Goal: Information Seeking & Learning: Learn about a topic

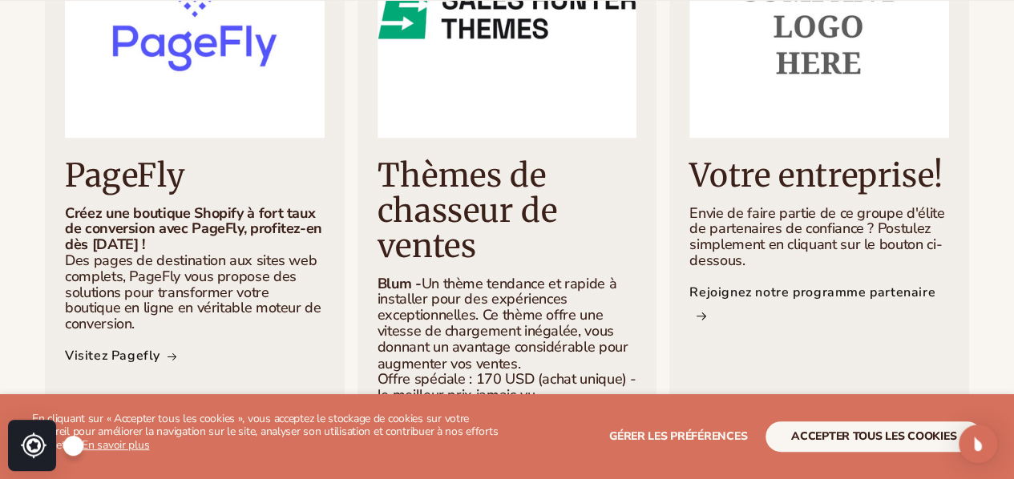
scroll to position [1162, 0]
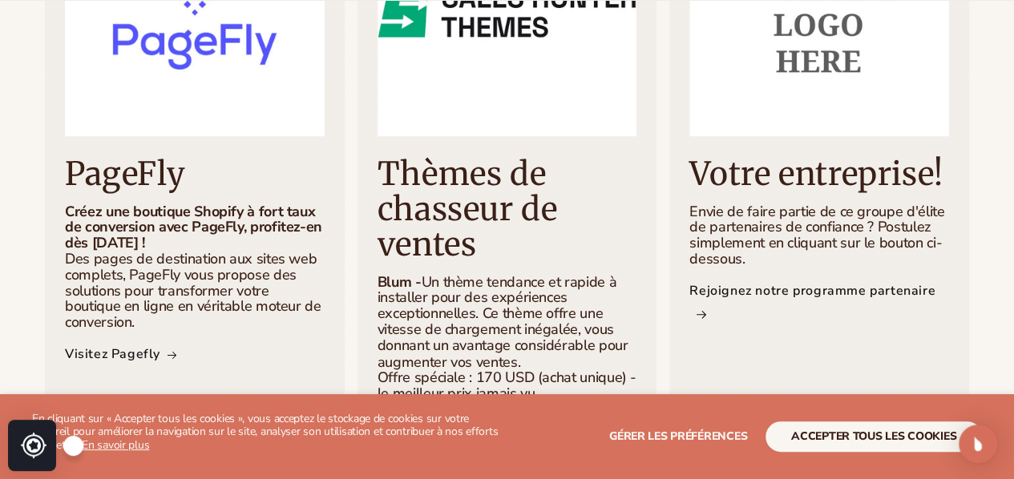
click at [75, 450] on rect at bounding box center [73, 445] width 19 height 19
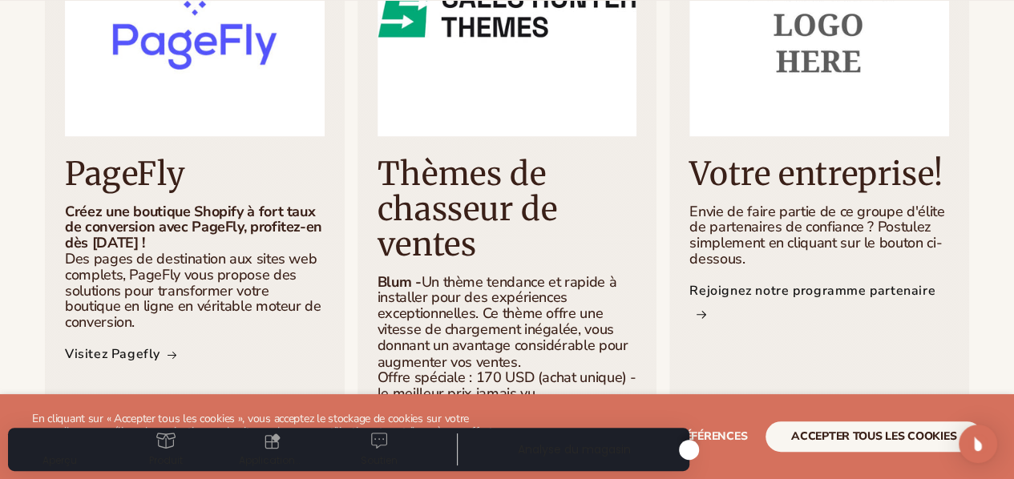
click at [64, 448] on div "Aperçu" at bounding box center [59, 449] width 71 height 37
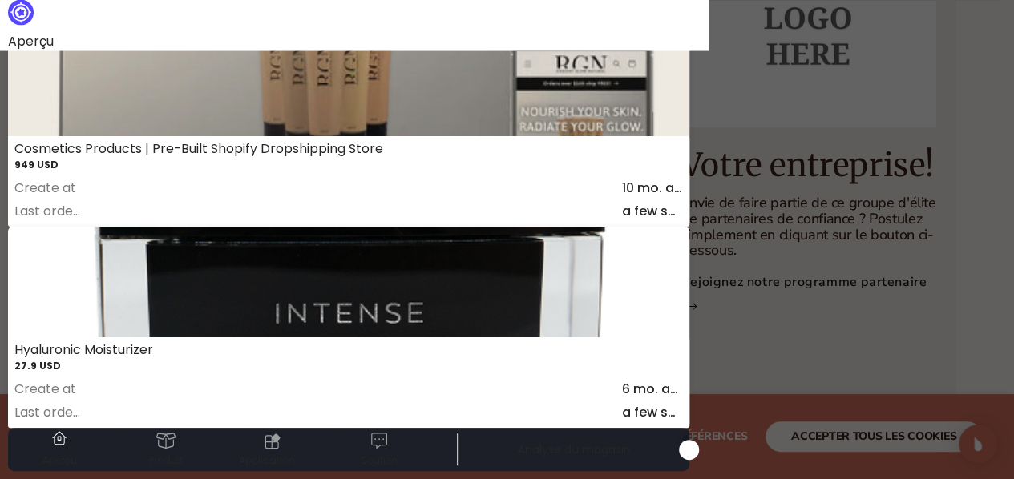
click at [782, 293] on div at bounding box center [507, 239] width 1014 height 479
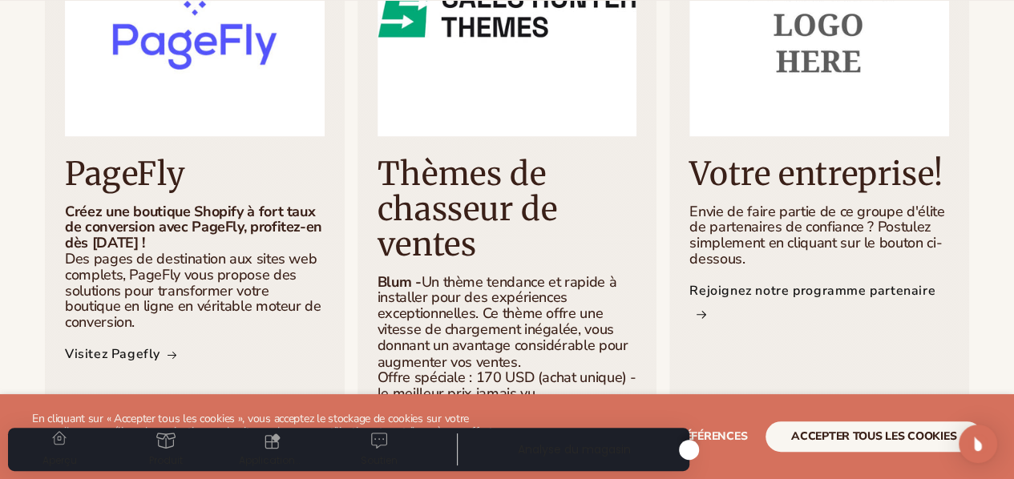
click at [688, 447] on icon at bounding box center [689, 450] width 4 height 6
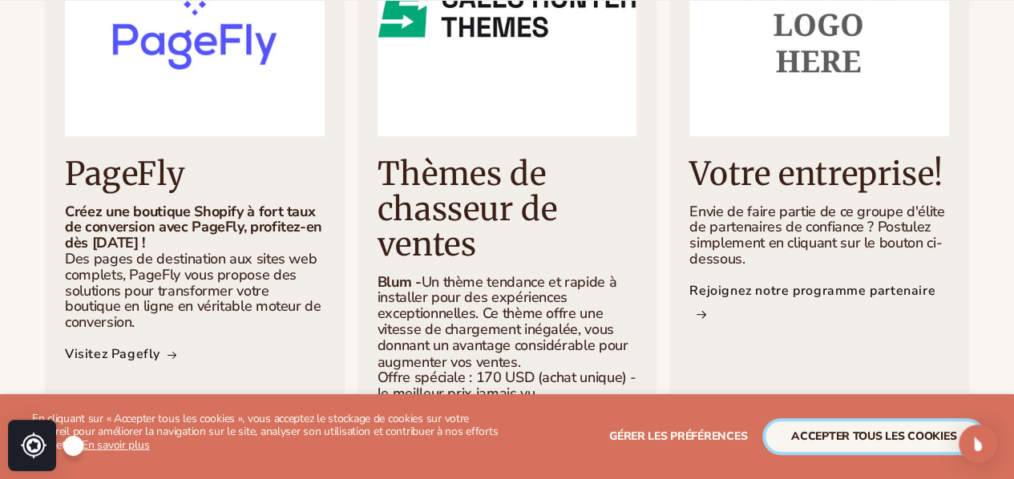
click at [796, 437] on font "accepter tous les cookies" at bounding box center [873, 436] width 165 height 15
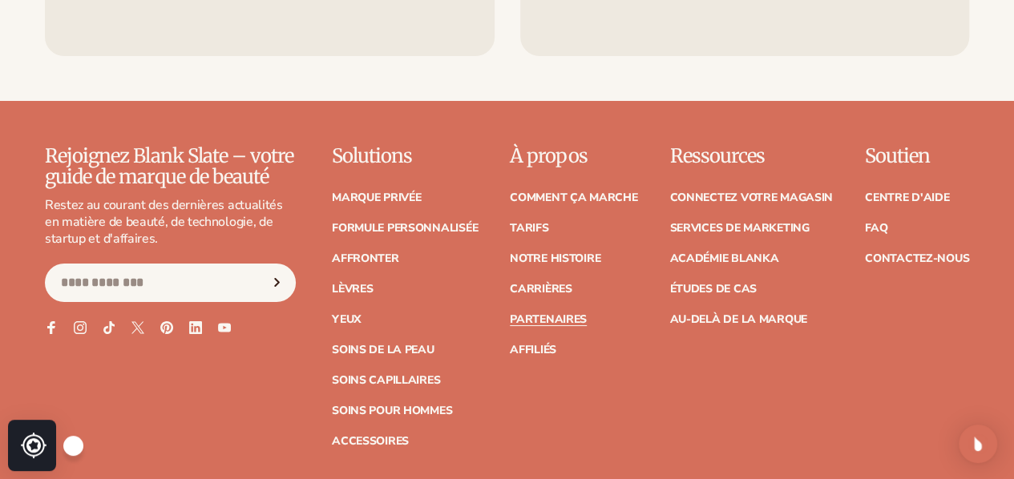
scroll to position [2890, 0]
click at [332, 189] on font "Marque privée" at bounding box center [376, 196] width 89 height 15
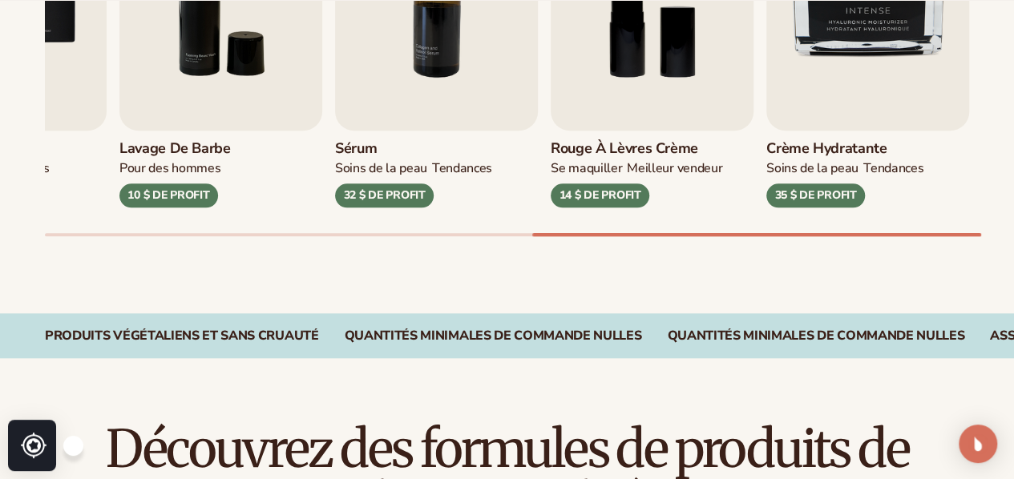
scroll to position [828, 0]
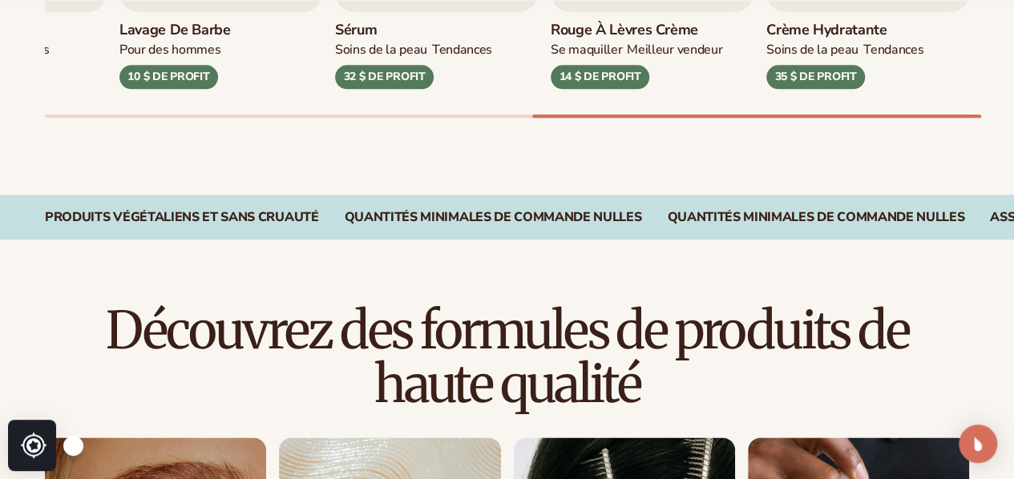
drag, startPoint x: 1025, startPoint y: 170, endPoint x: 599, endPoint y: 159, distance: 425.8
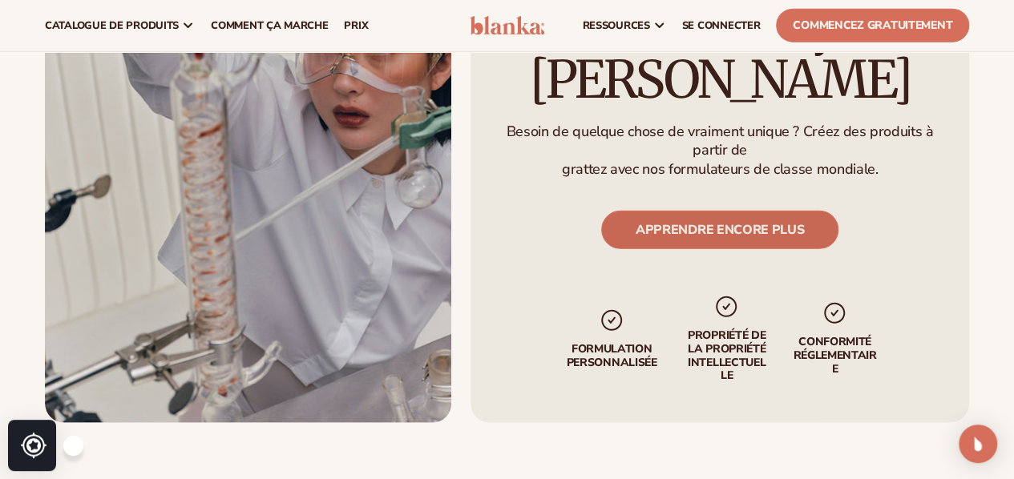
scroll to position [2099, 0]
click at [677, 222] on font "APPRENDRE ENCORE PLUS" at bounding box center [720, 231] width 168 height 18
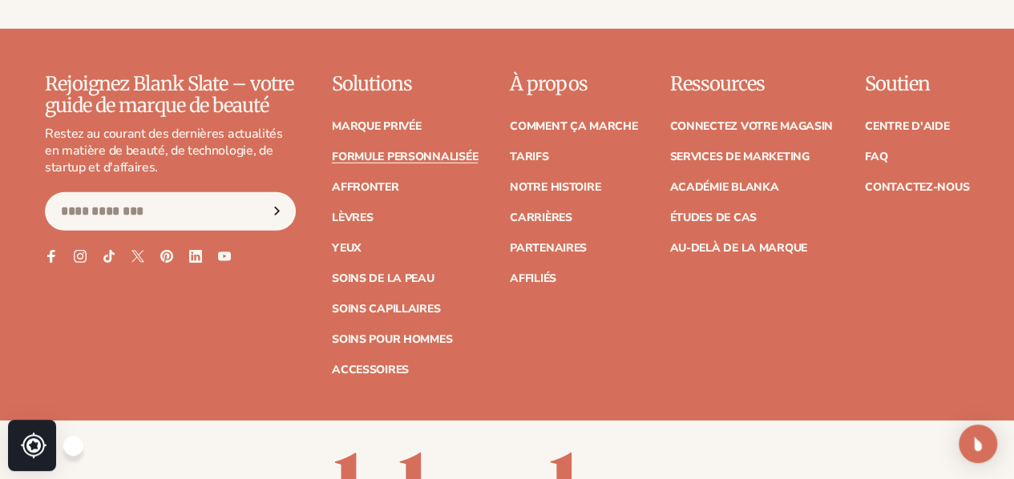
scroll to position [2429, 0]
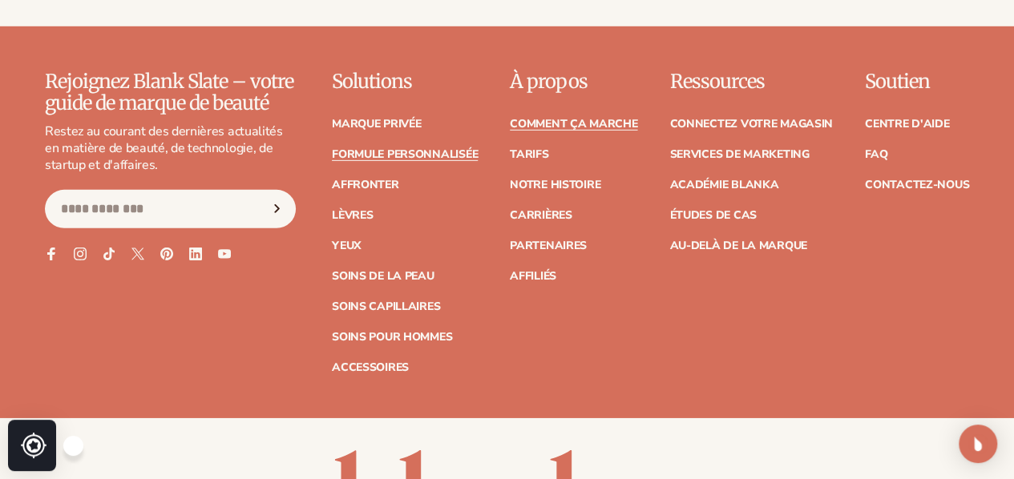
click at [532, 130] on link "Comment ça marche" at bounding box center [573, 124] width 127 height 11
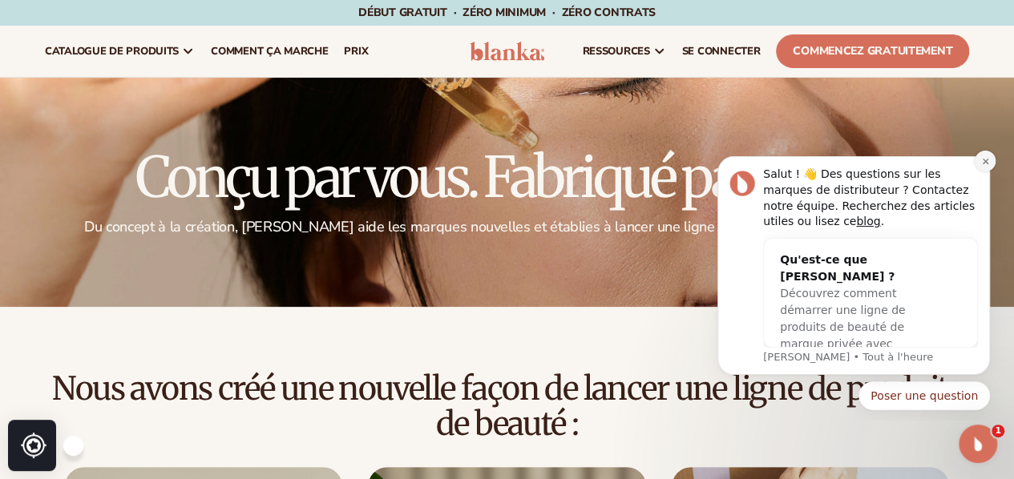
click at [984, 168] on button "Notification de rejet" at bounding box center [985, 161] width 21 height 21
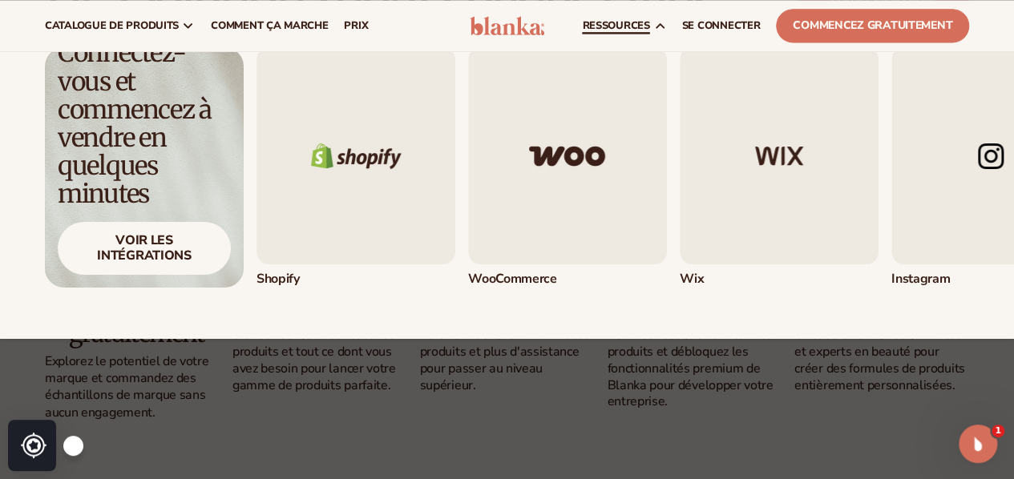
scroll to position [1097, 0]
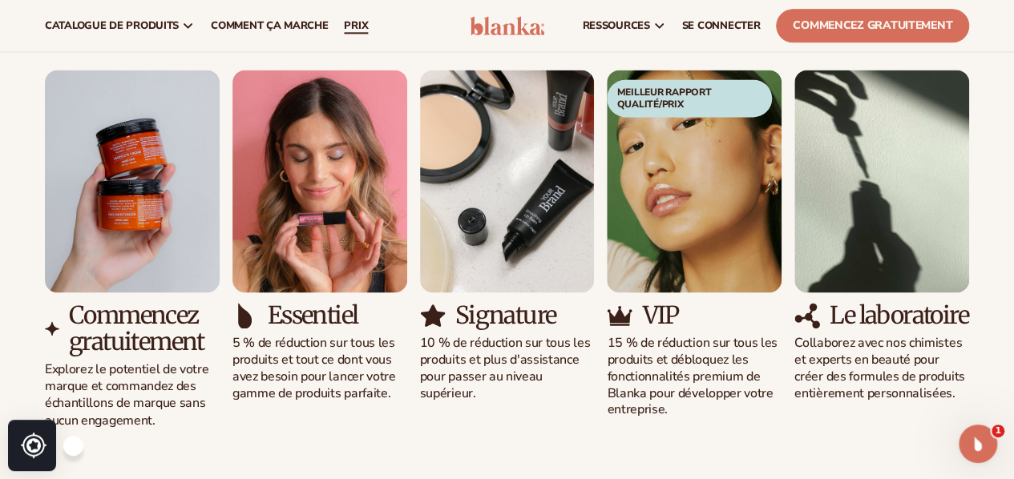
click at [351, 22] on font "prix" at bounding box center [356, 25] width 24 height 14
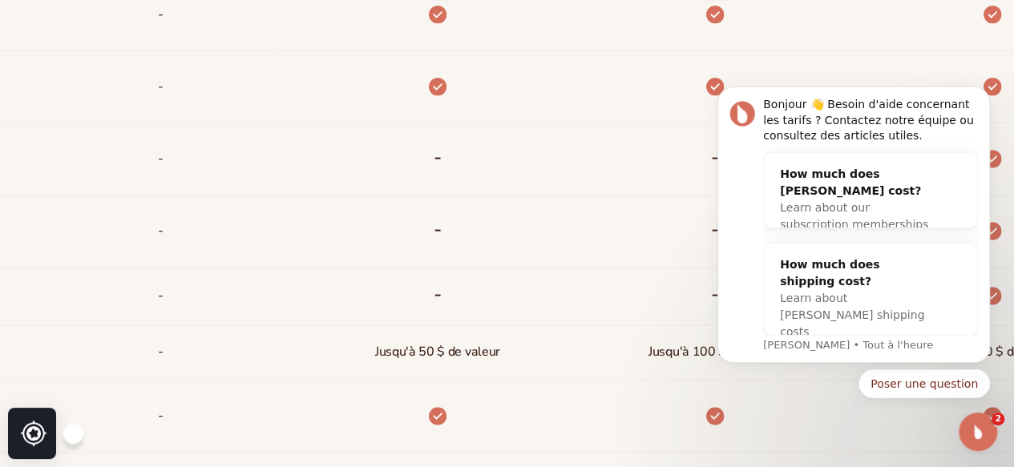
scroll to position [1005, 0]
click at [987, 91] on icon "Notification de rejet" at bounding box center [985, 91] width 6 height 6
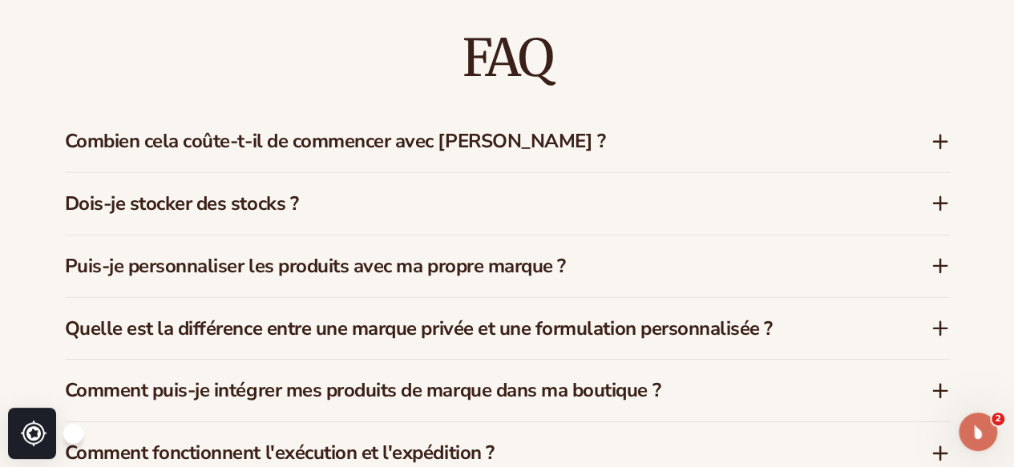
scroll to position [2346, 0]
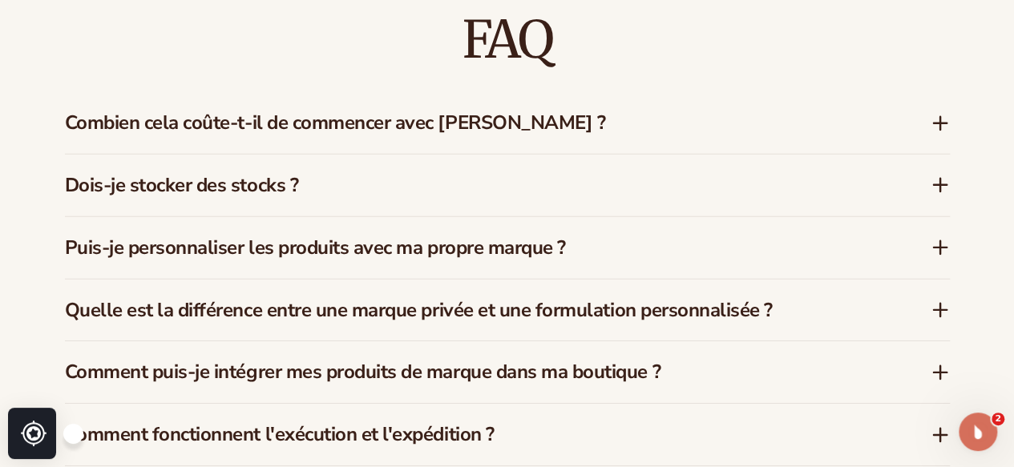
click at [940, 116] on icon at bounding box center [940, 122] width 0 height 13
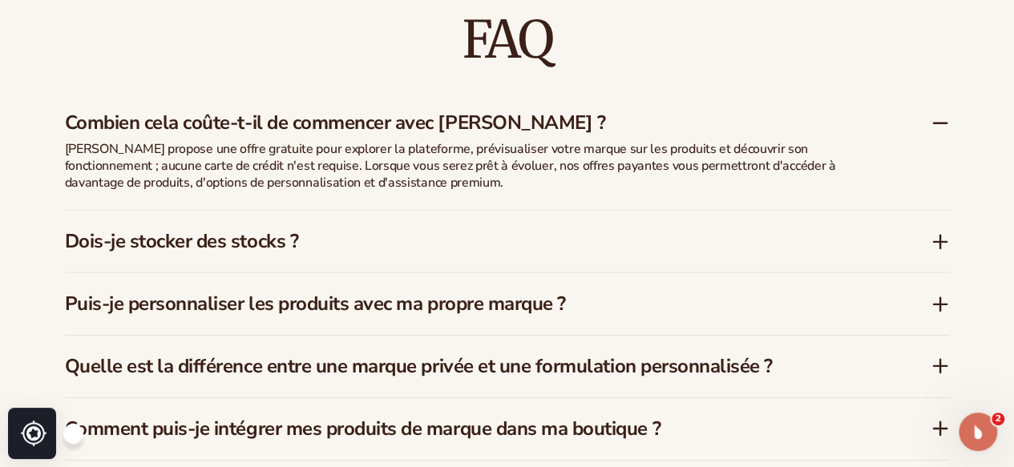
click at [938, 295] on icon at bounding box center [940, 304] width 19 height 19
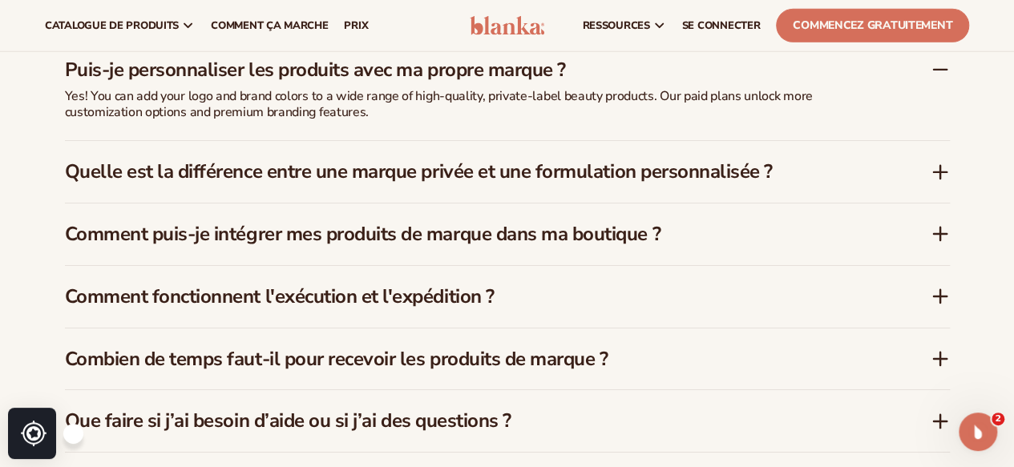
scroll to position [2500, 0]
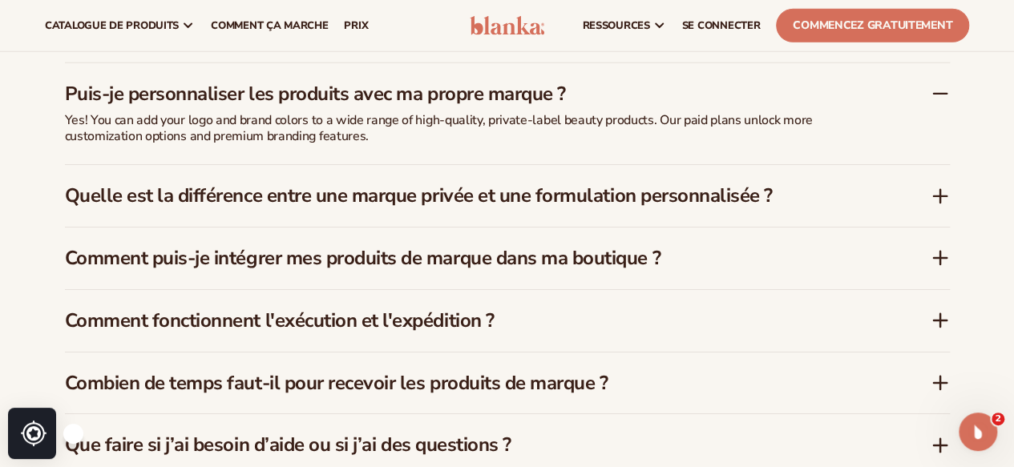
click at [940, 189] on icon at bounding box center [940, 195] width 0 height 13
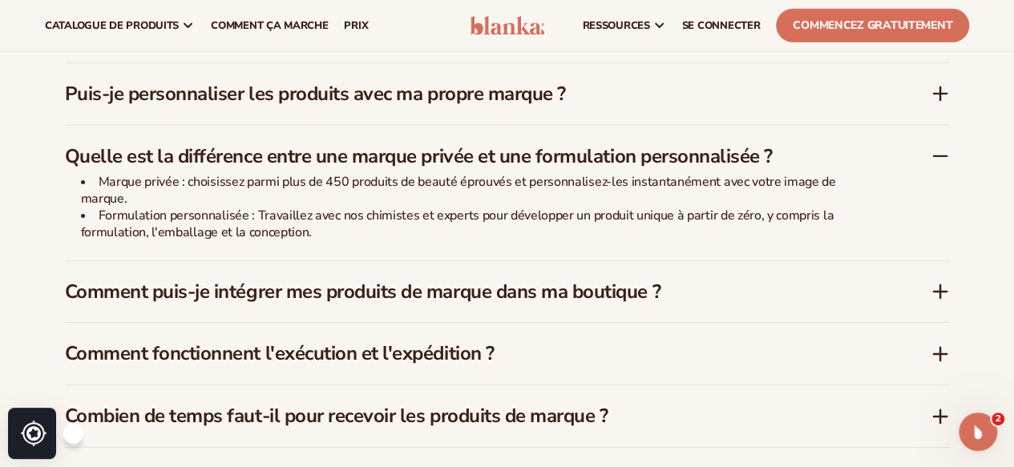
click at [939, 292] on icon at bounding box center [940, 292] width 13 height 0
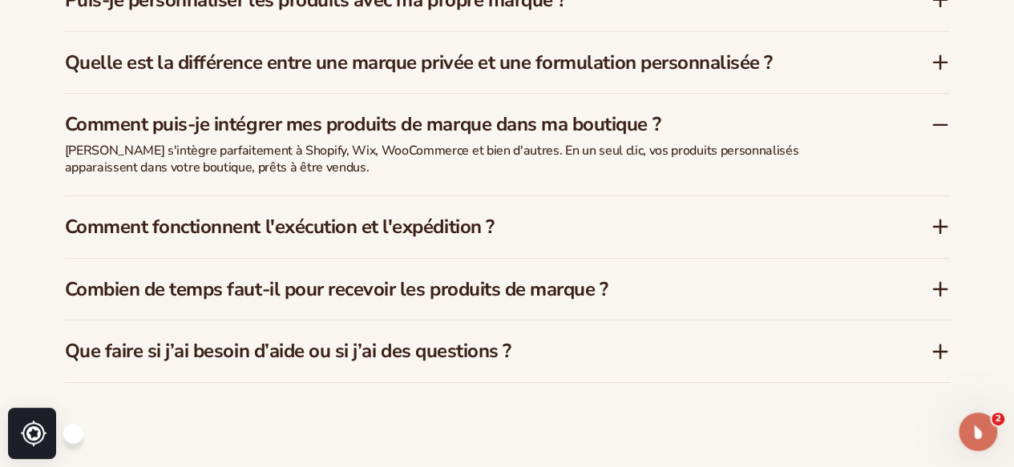
scroll to position [2594, 0]
click at [943, 279] on icon at bounding box center [940, 288] width 19 height 19
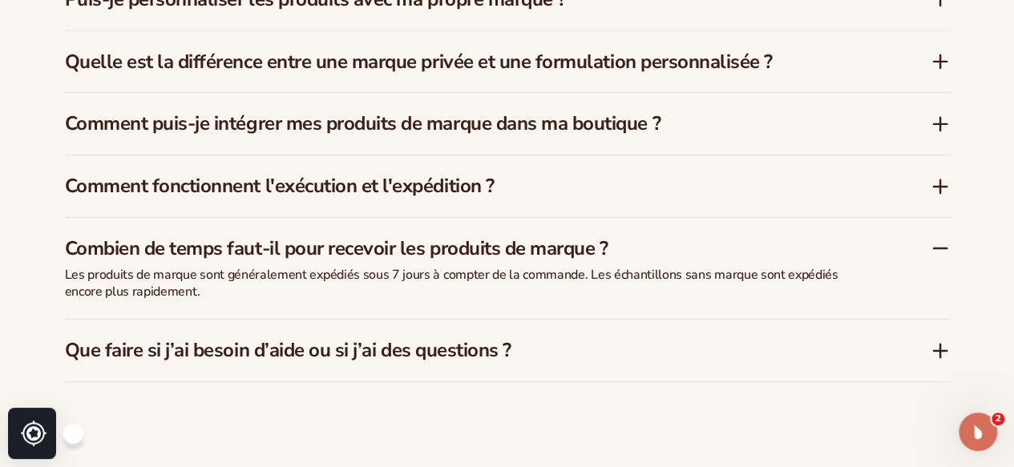
click at [937, 351] on icon at bounding box center [940, 351] width 13 height 0
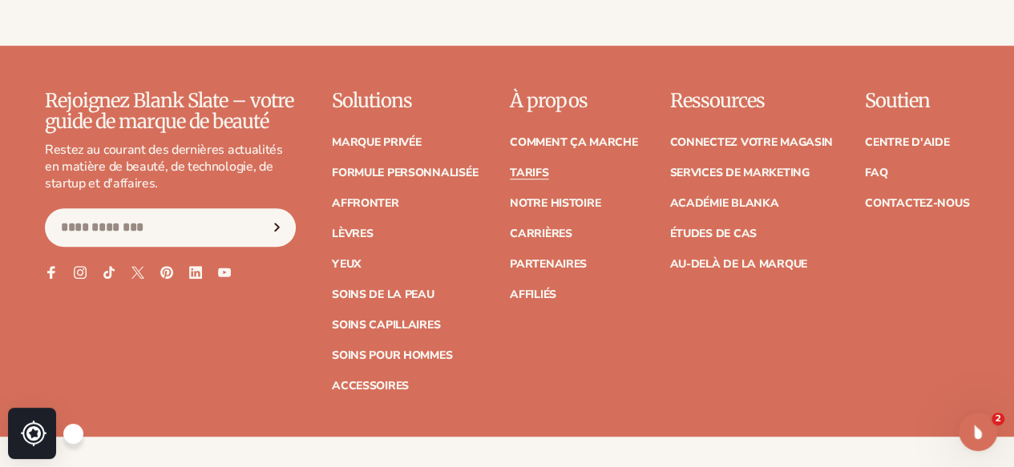
scroll to position [3416, 0]
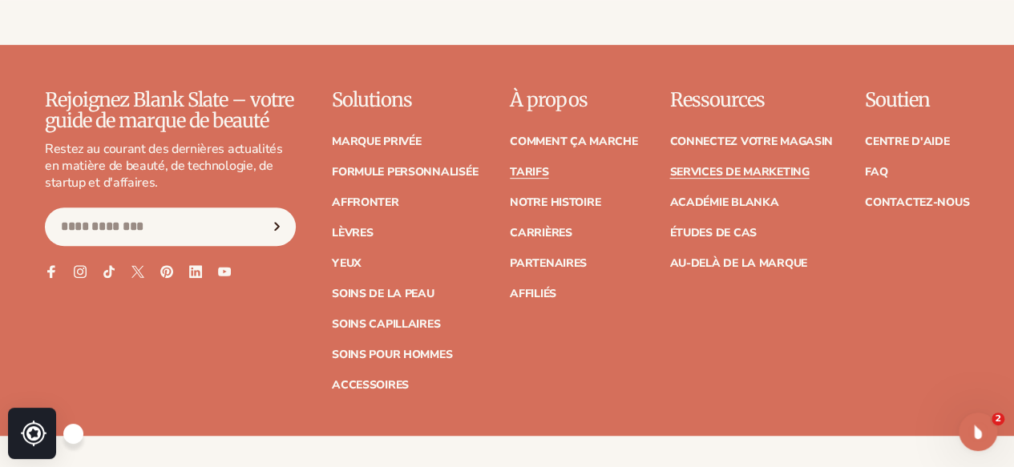
click at [708, 164] on font "Services de marketing" at bounding box center [738, 171] width 139 height 15
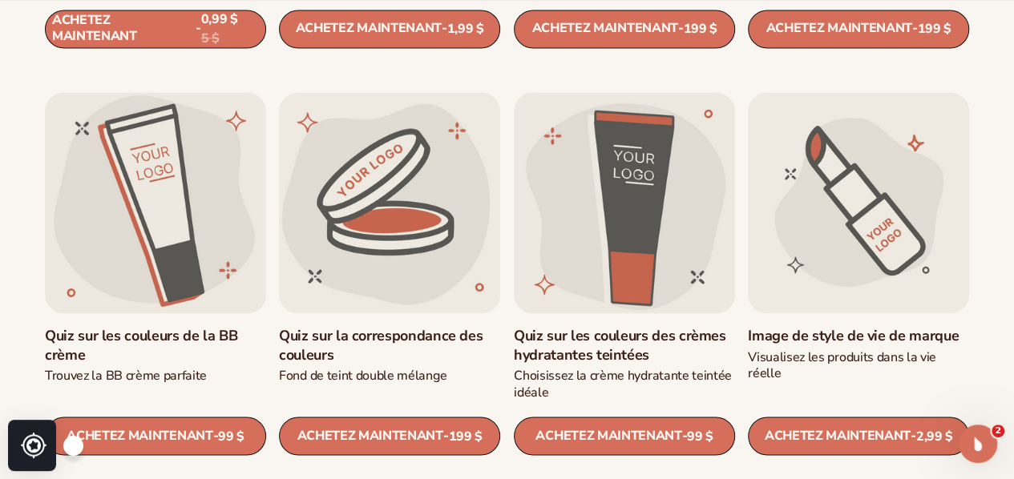
scroll to position [1296, 0]
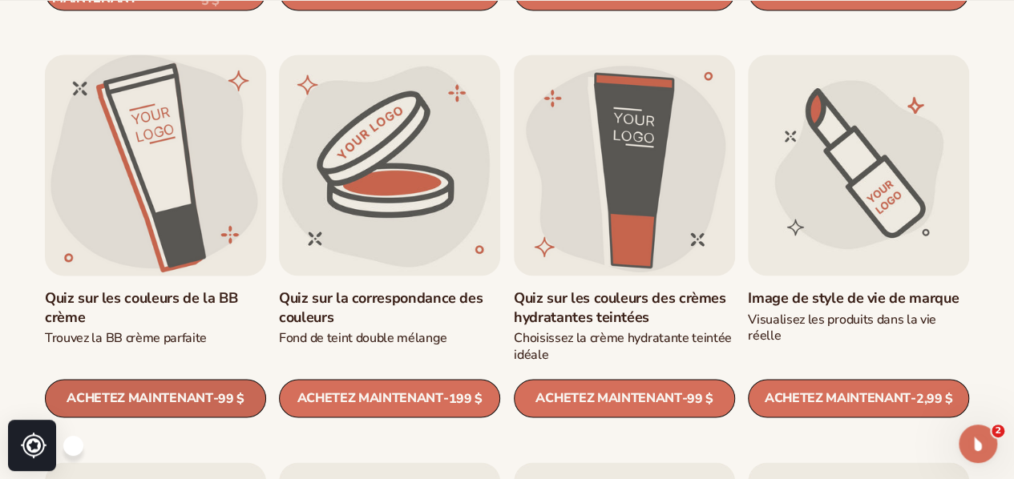
click at [145, 392] on font "ACHETEZ MAINTENANT" at bounding box center [140, 398] width 146 height 18
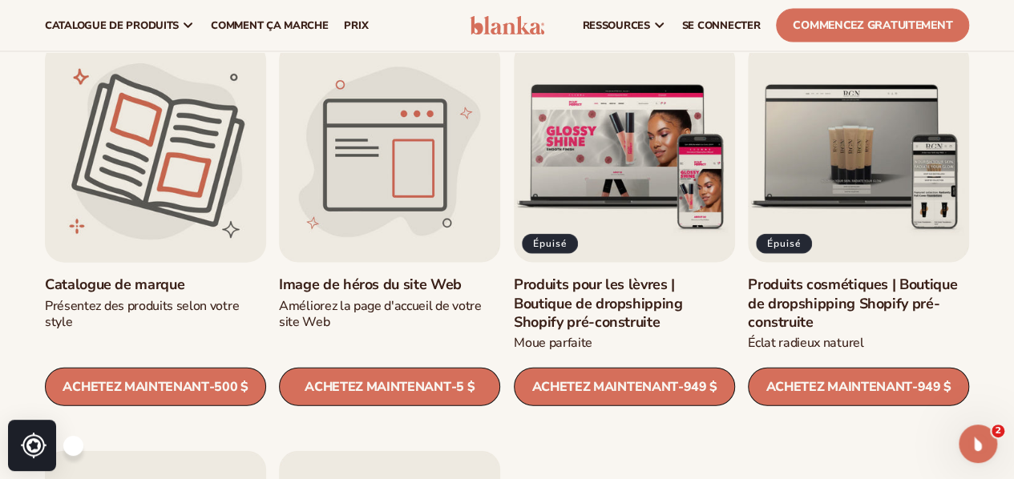
scroll to position [1716, 0]
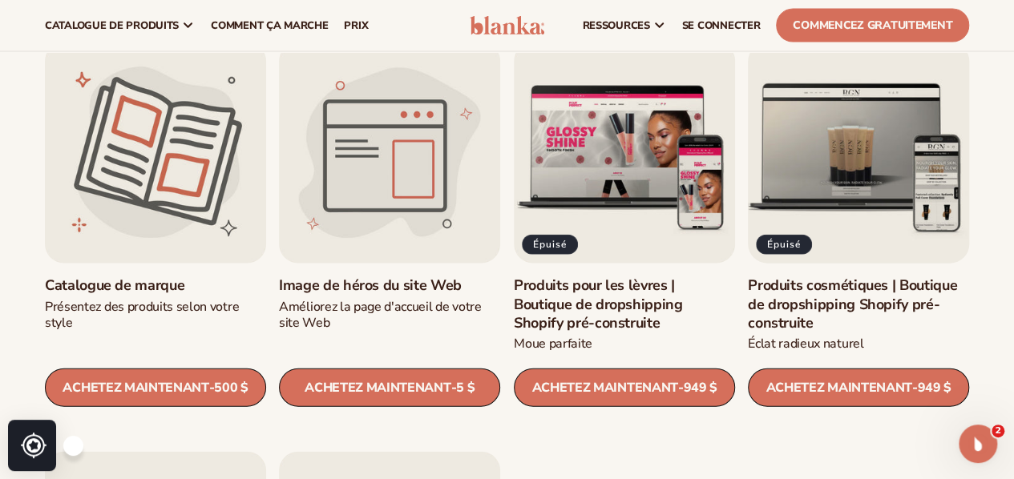
click at [875, 277] on link "Produits cosmétiques | Boutique de dropshipping Shopify pré-construite" at bounding box center [858, 305] width 221 height 56
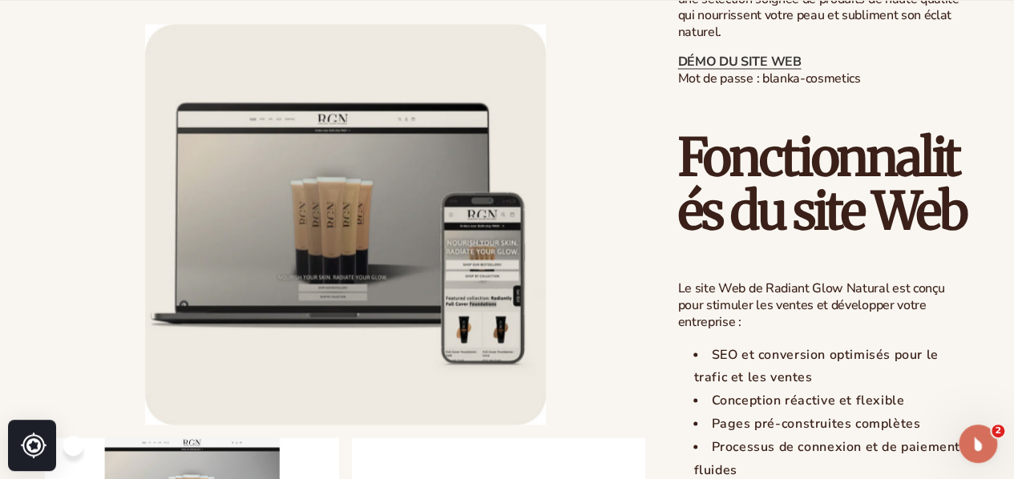
scroll to position [1363, 0]
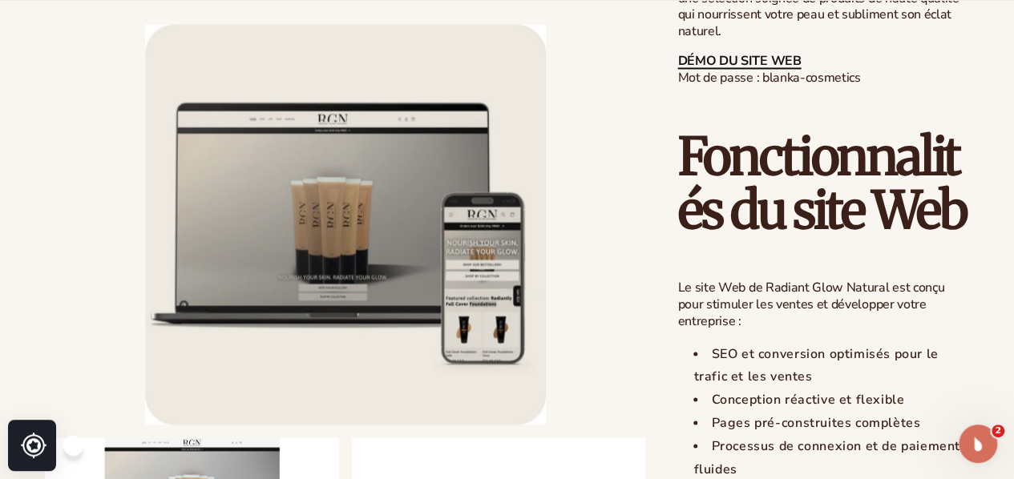
click at [705, 70] on font "DÉMO DU SITE WEB" at bounding box center [738, 61] width 123 height 18
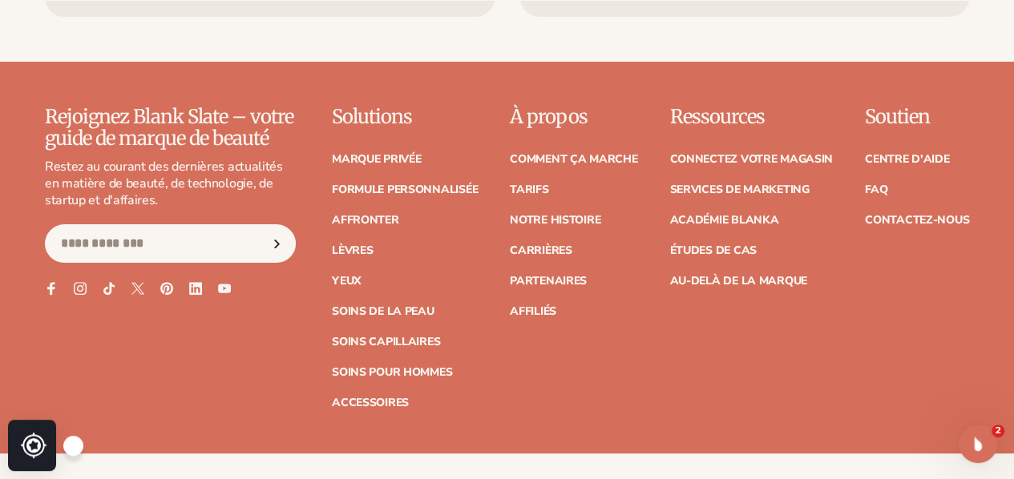
scroll to position [3154, 0]
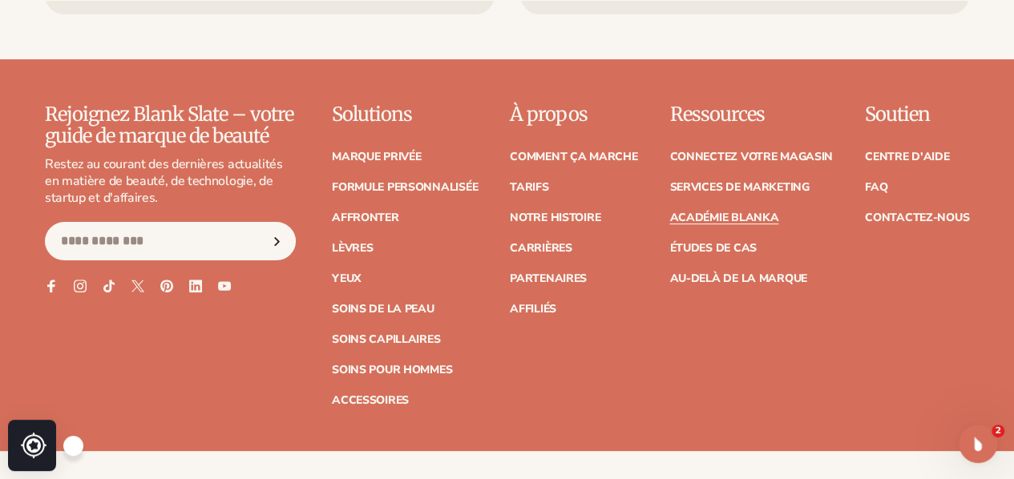
click at [738, 225] on font "Académie Blanka" at bounding box center [723, 217] width 109 height 15
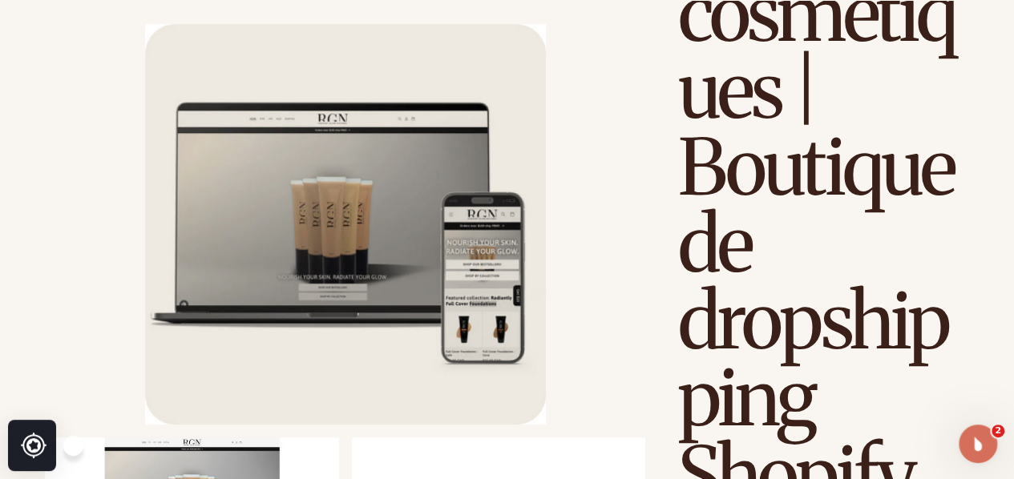
scroll to position [234, 0]
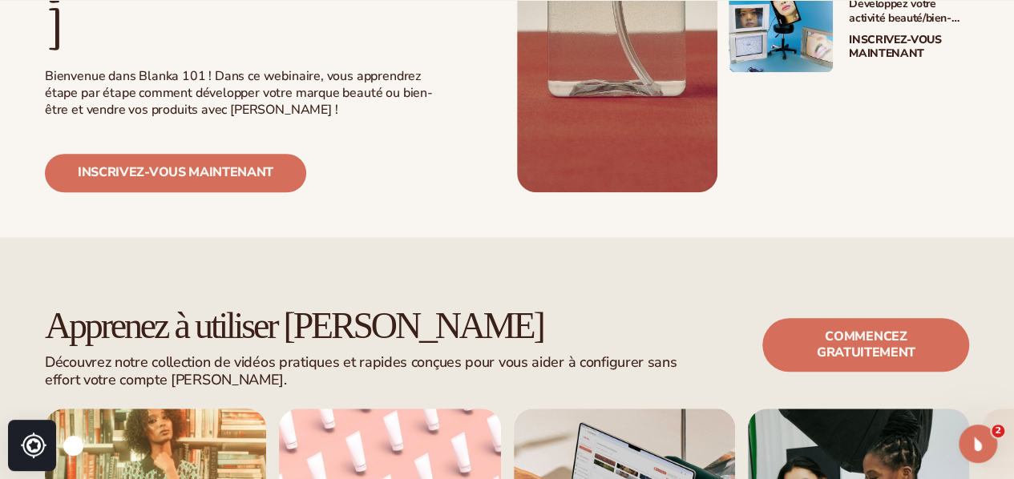
scroll to position [642, 0]
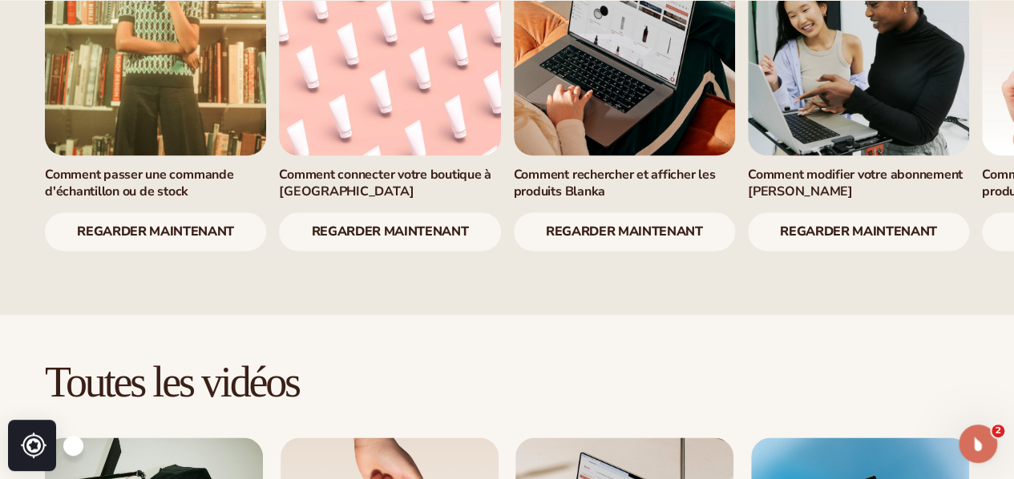
scroll to position [1117, 0]
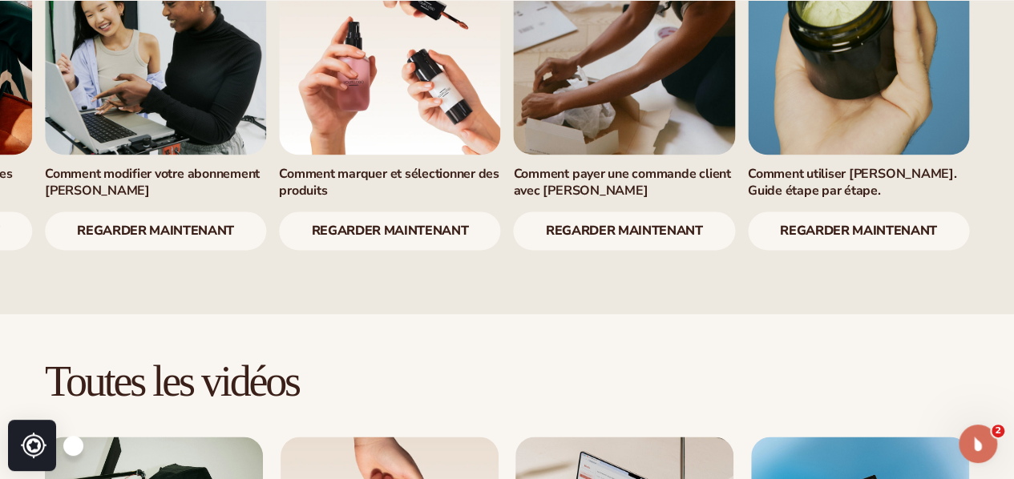
click at [410, 240] on font "regarder maintenant" at bounding box center [389, 231] width 157 height 18
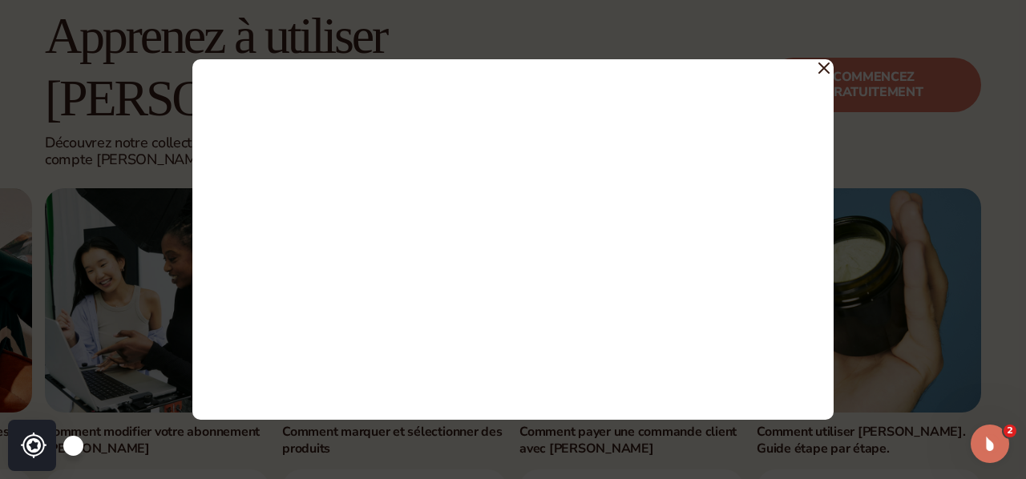
click at [883, 76] on div at bounding box center [513, 239] width 1026 height 479
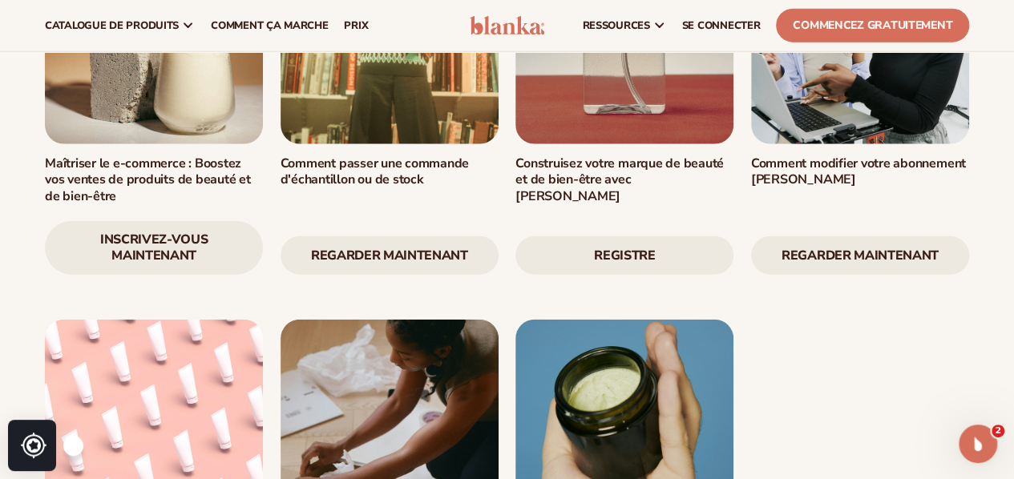
scroll to position [2005, 0]
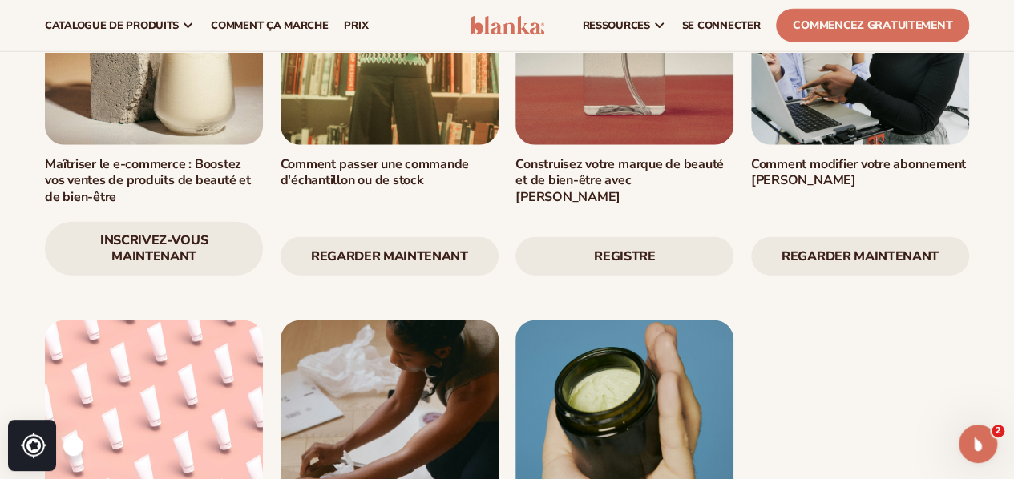
click at [198, 144] on link at bounding box center [154, 35] width 218 height 218
